Goal: Transaction & Acquisition: Purchase product/service

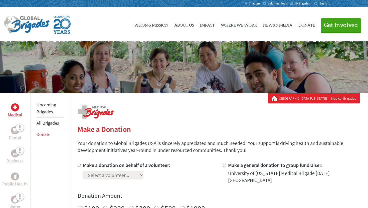
click at [80, 165] on input "Make a donation on behalf of a volunteer:" at bounding box center [79, 165] width 3 height 3
radio input "true"
click at [126, 177] on select "Select a volunteer... [PERSON_NAME] [PERSON_NAME] [PERSON_NAME] [PERSON_NAME] […" at bounding box center [113, 175] width 61 height 9
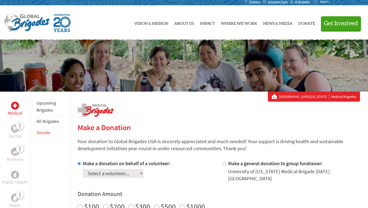
scroll to position [2, 0]
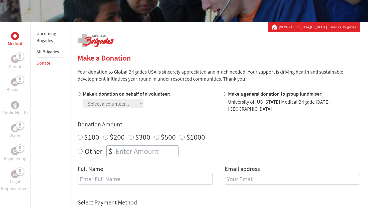
scroll to position [72, 0]
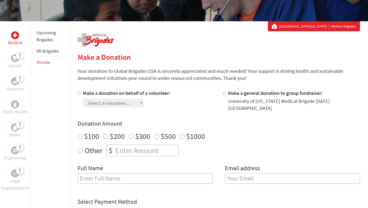
click at [93, 94] on label "Make a donation on behalf of a volunteer:" at bounding box center [127, 93] width 88 height 6
click at [81, 94] on input "Make a donation on behalf of a volunteer:" at bounding box center [79, 93] width 3 height 3
radio input "true"
click at [121, 104] on select "Select a volunteer... [PERSON_NAME] [PERSON_NAME] [PERSON_NAME] [PERSON_NAME] […" at bounding box center [113, 103] width 61 height 9
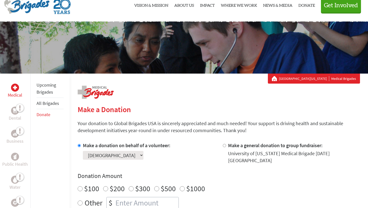
scroll to position [26, 0]
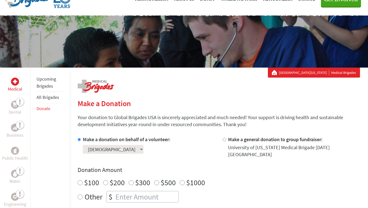
click at [136, 152] on select "Select a volunteer... [PERSON_NAME] [PERSON_NAME] [PERSON_NAME] [PERSON_NAME] […" at bounding box center [113, 149] width 61 height 9
select select "7438ED91-8C4D-11F0-9E6E-42010A400005"
click at [83, 145] on select "Select a volunteer... [PERSON_NAME] [PERSON_NAME] [PERSON_NAME] [PERSON_NAME] […" at bounding box center [113, 149] width 61 height 9
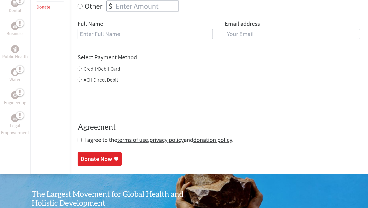
scroll to position [189, 0]
